Goal: Navigation & Orientation: Find specific page/section

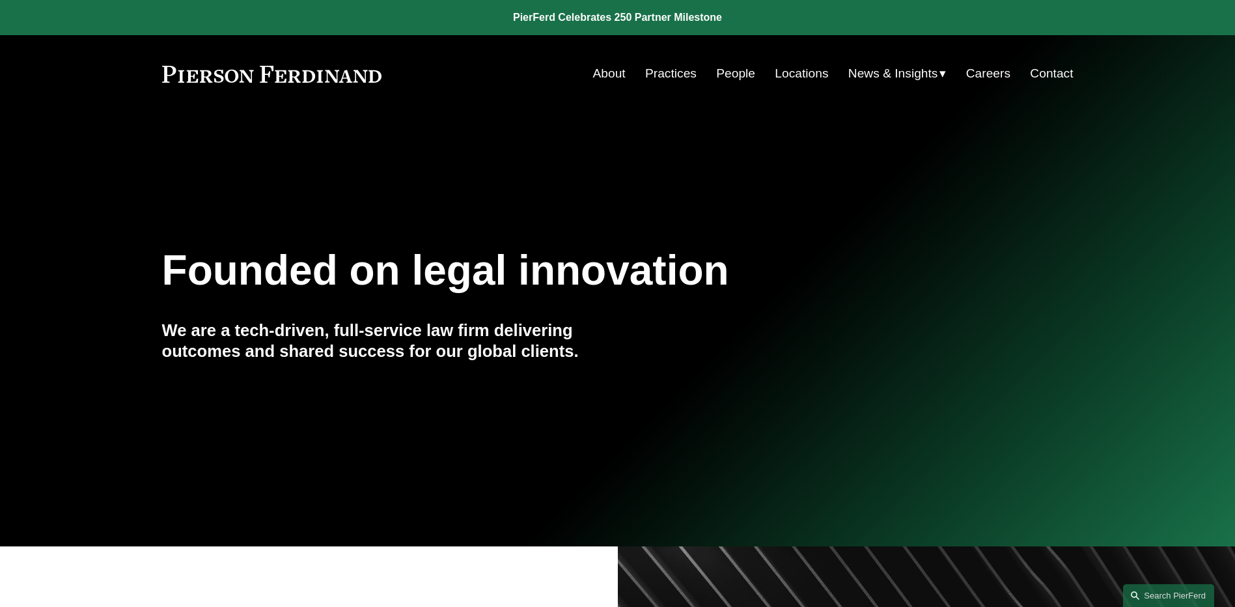
click at [0, 0] on span "News" at bounding box center [0, 0] width 0 height 0
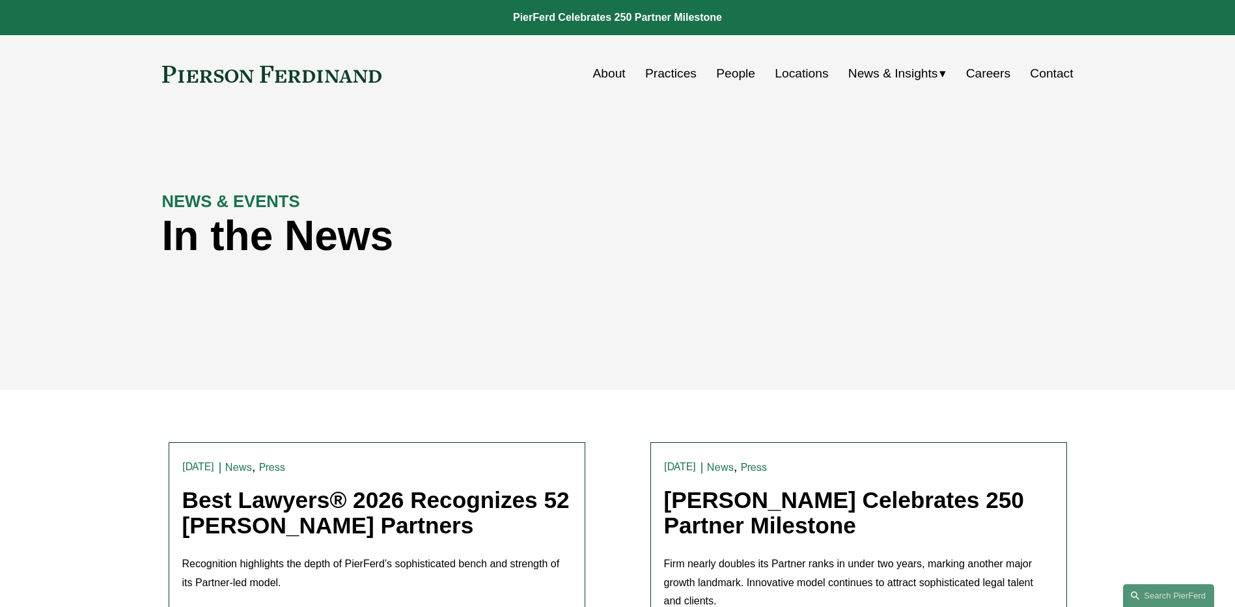
click at [728, 72] on link "People" at bounding box center [735, 73] width 39 height 25
